Goal: Task Accomplishment & Management: Use online tool/utility

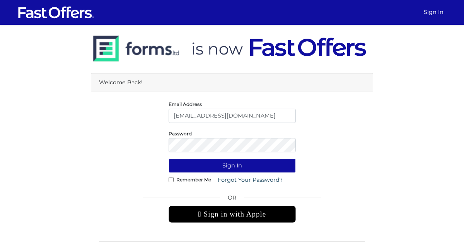
scroll to position [41, 0]
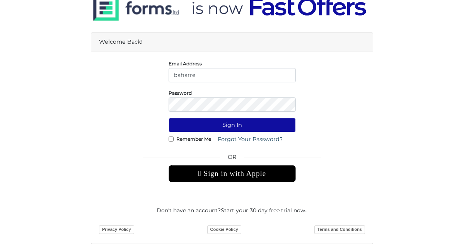
type input "baharrealtor@gmail.com"
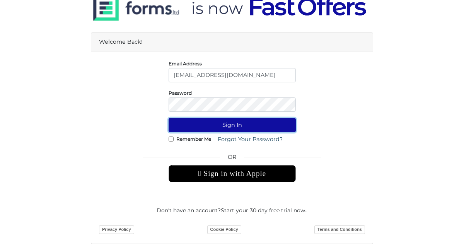
click at [220, 126] on button "Sign In" at bounding box center [231, 125] width 127 height 14
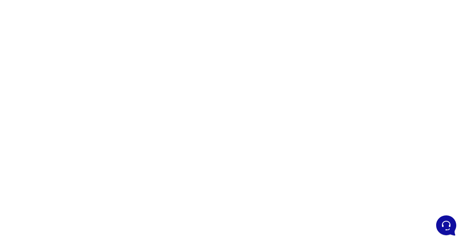
scroll to position [86, 0]
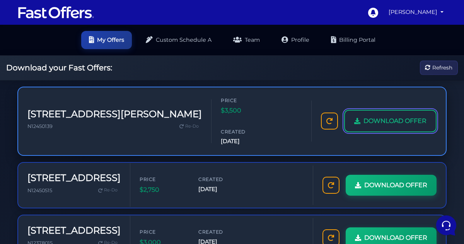
click at [366, 116] on span "DOWNLOAD OFFER" at bounding box center [394, 121] width 63 height 10
